Goal: Find specific page/section: Find specific page/section

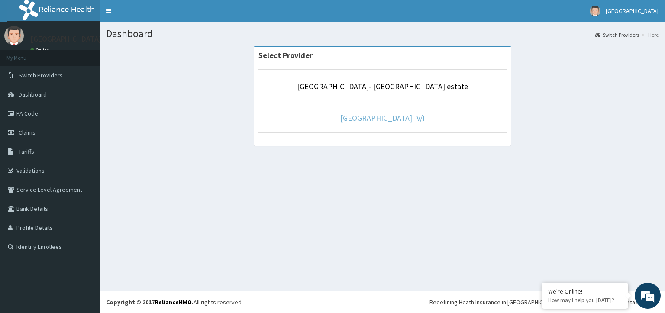
click at [357, 115] on link "[GEOGRAPHIC_DATA]- V/I" at bounding box center [382, 118] width 84 height 10
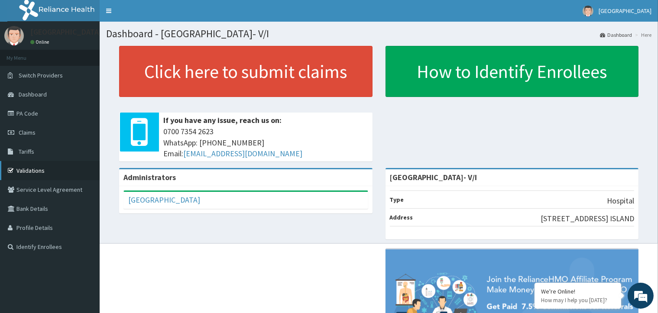
click at [35, 175] on link "Validations" at bounding box center [50, 170] width 100 height 19
